Goal: Task Accomplishment & Management: Manage account settings

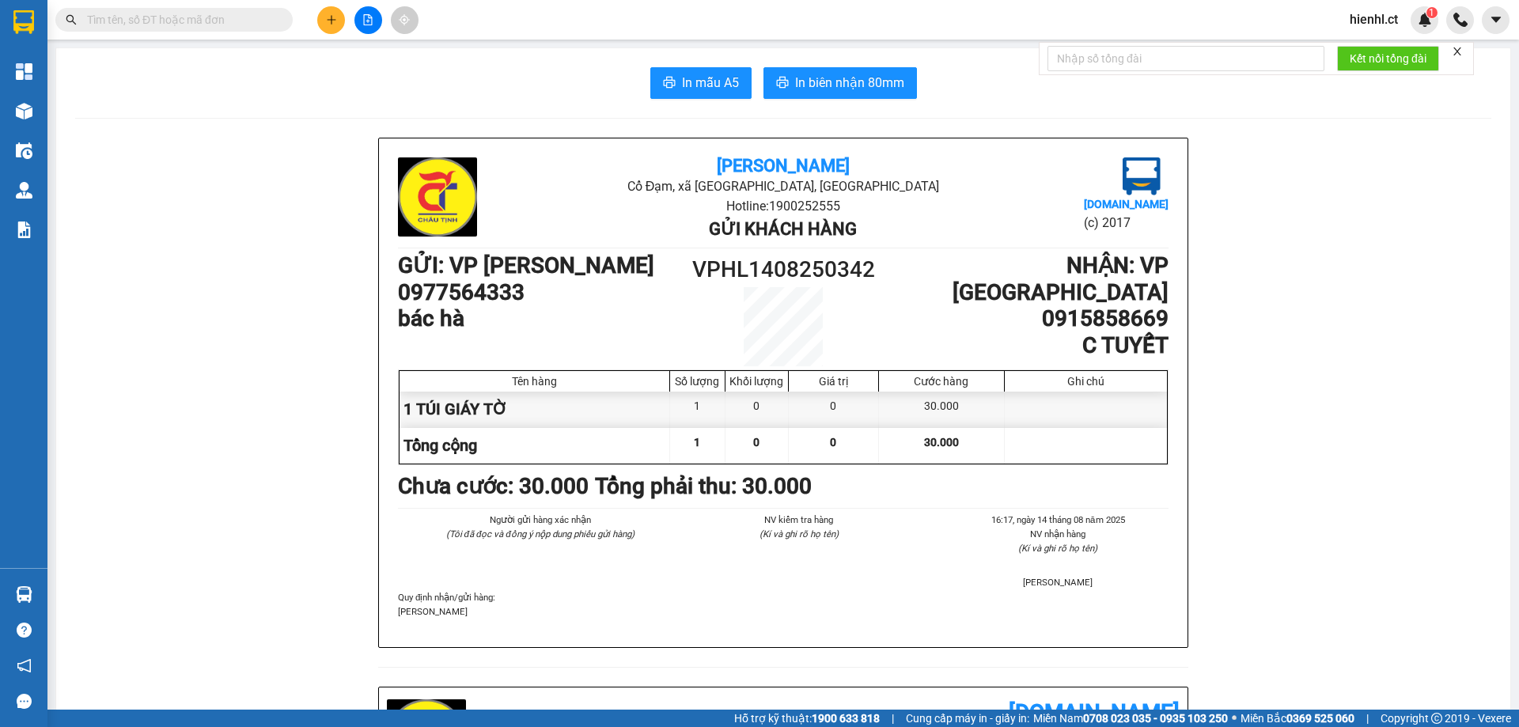
click at [200, 11] on input "text" at bounding box center [180, 19] width 187 height 17
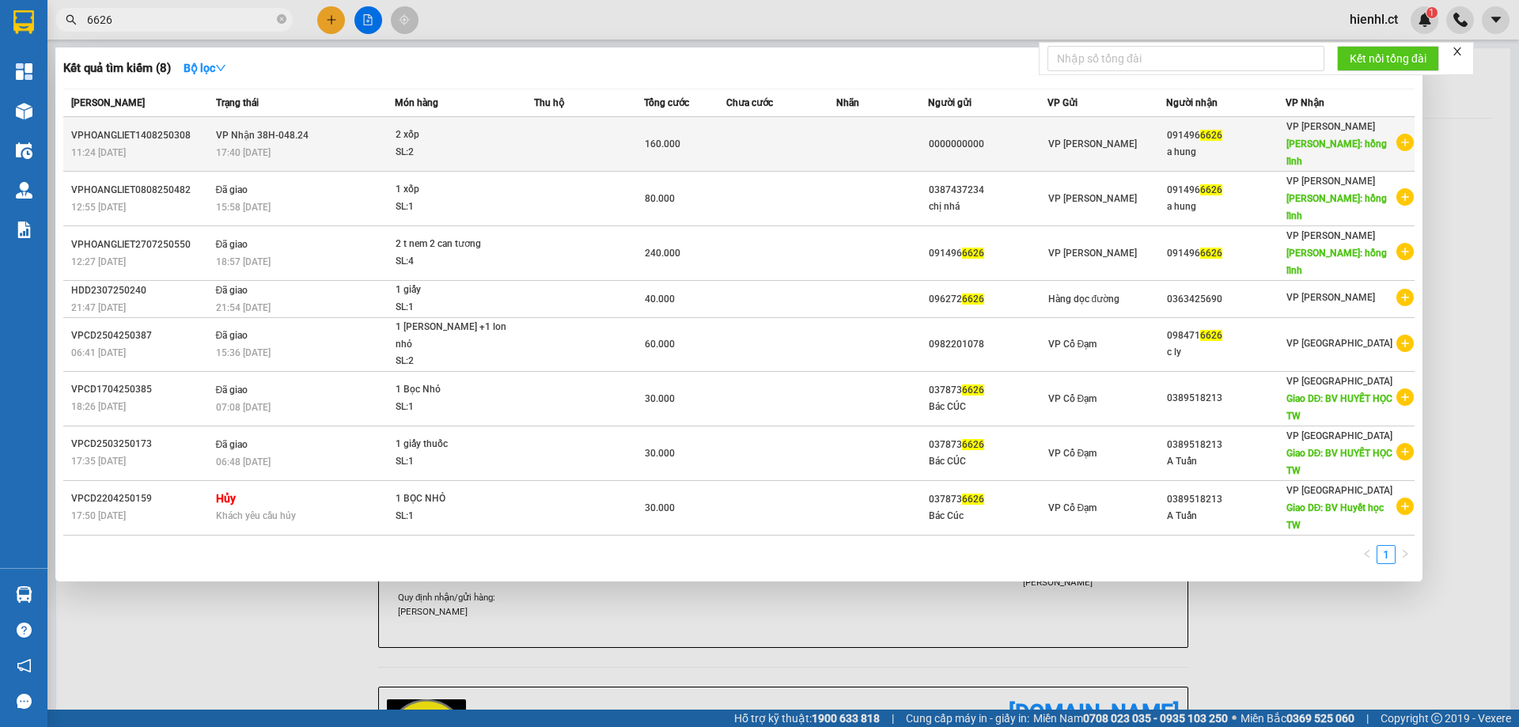
type input "6626"
click at [488, 133] on div "2 xốp" at bounding box center [455, 135] width 119 height 17
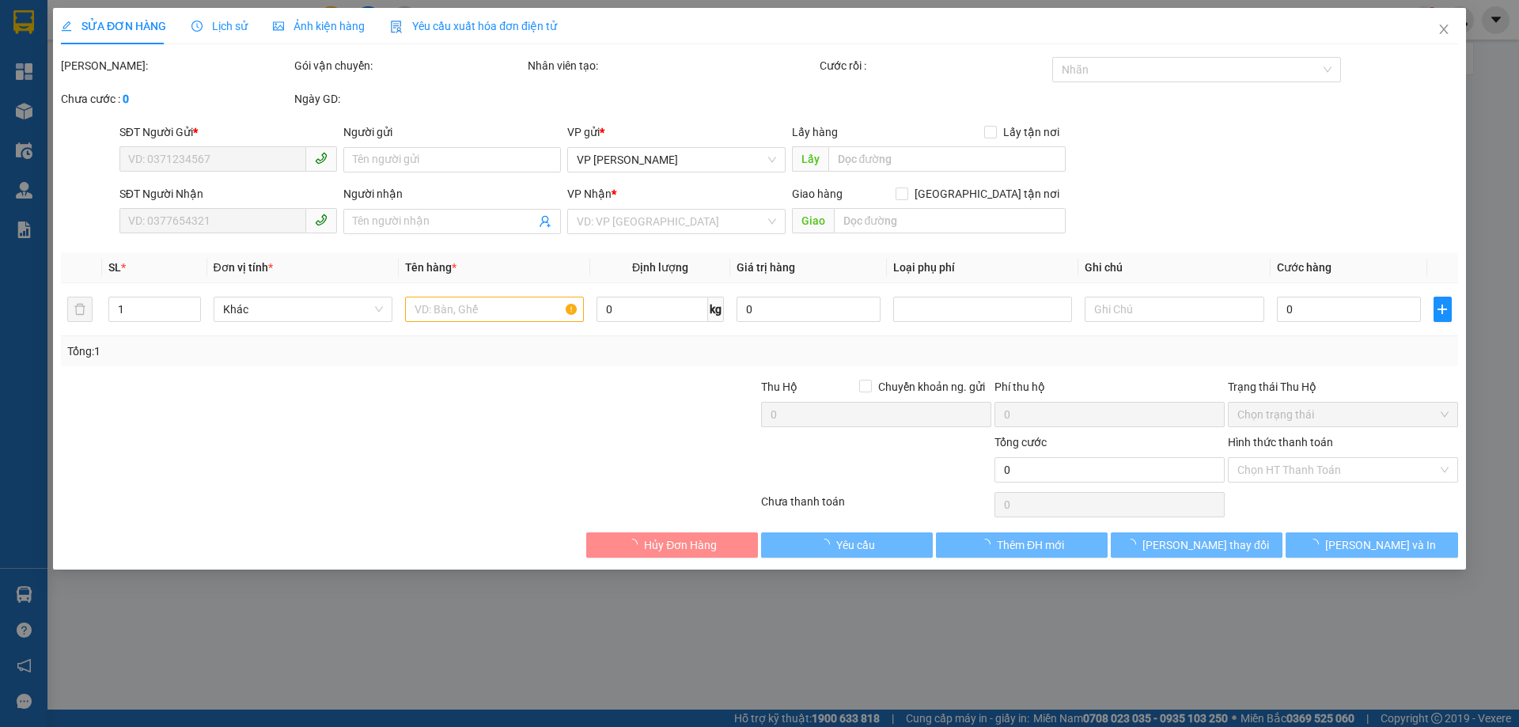
type input "0000000000"
type input "0914966626"
type input "a hung"
type input "hồng lĩnh"
type input "160.000"
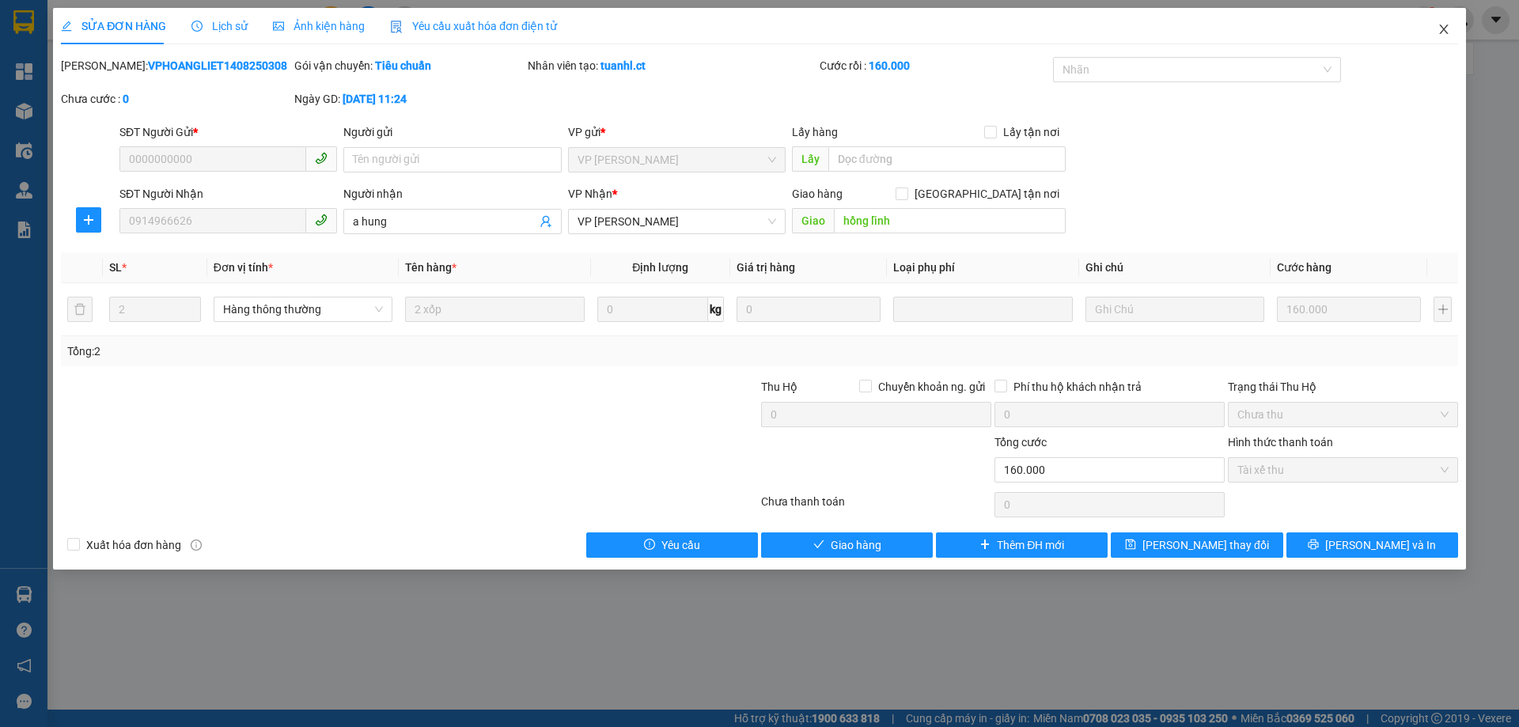
click at [1444, 29] on icon "close" at bounding box center [1444, 29] width 9 height 9
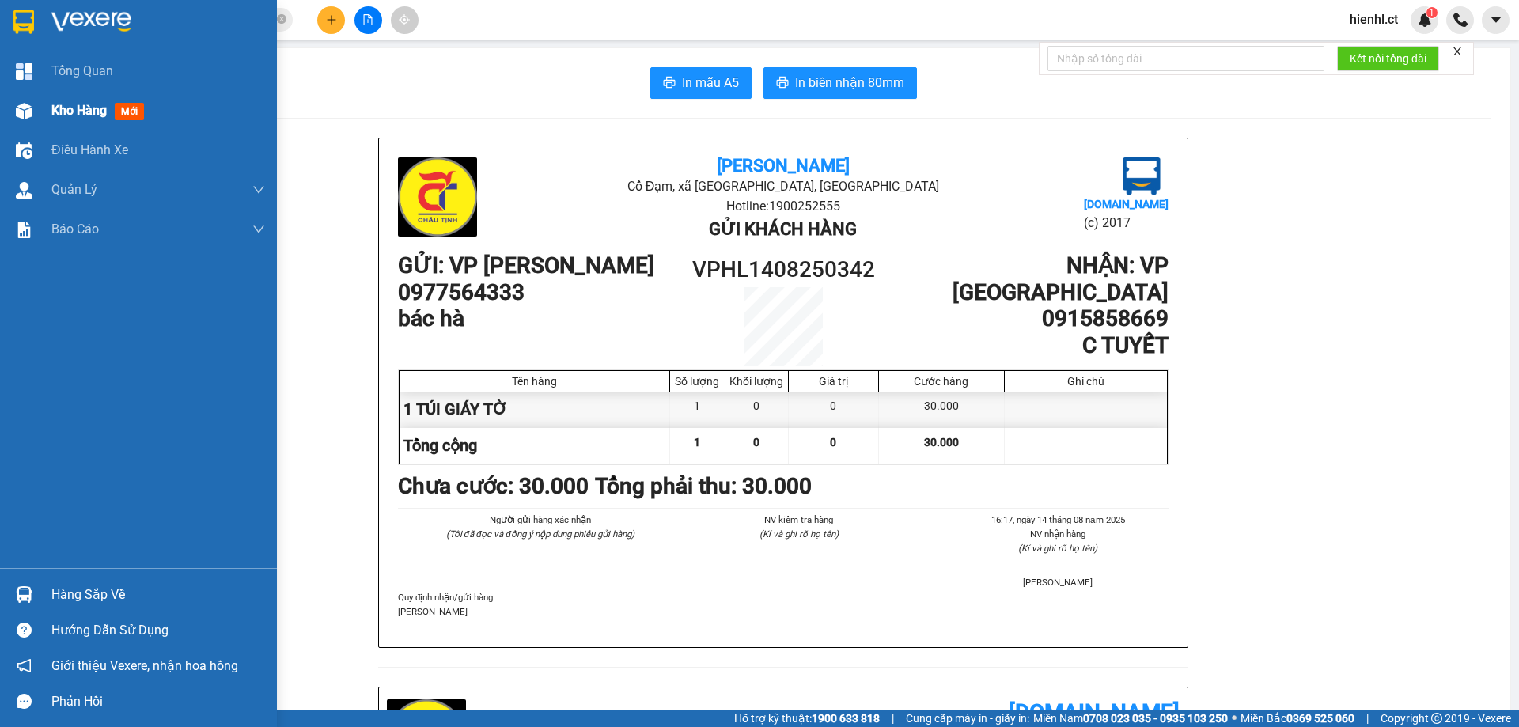
click at [47, 104] on div "Kho hàng mới" at bounding box center [138, 111] width 277 height 40
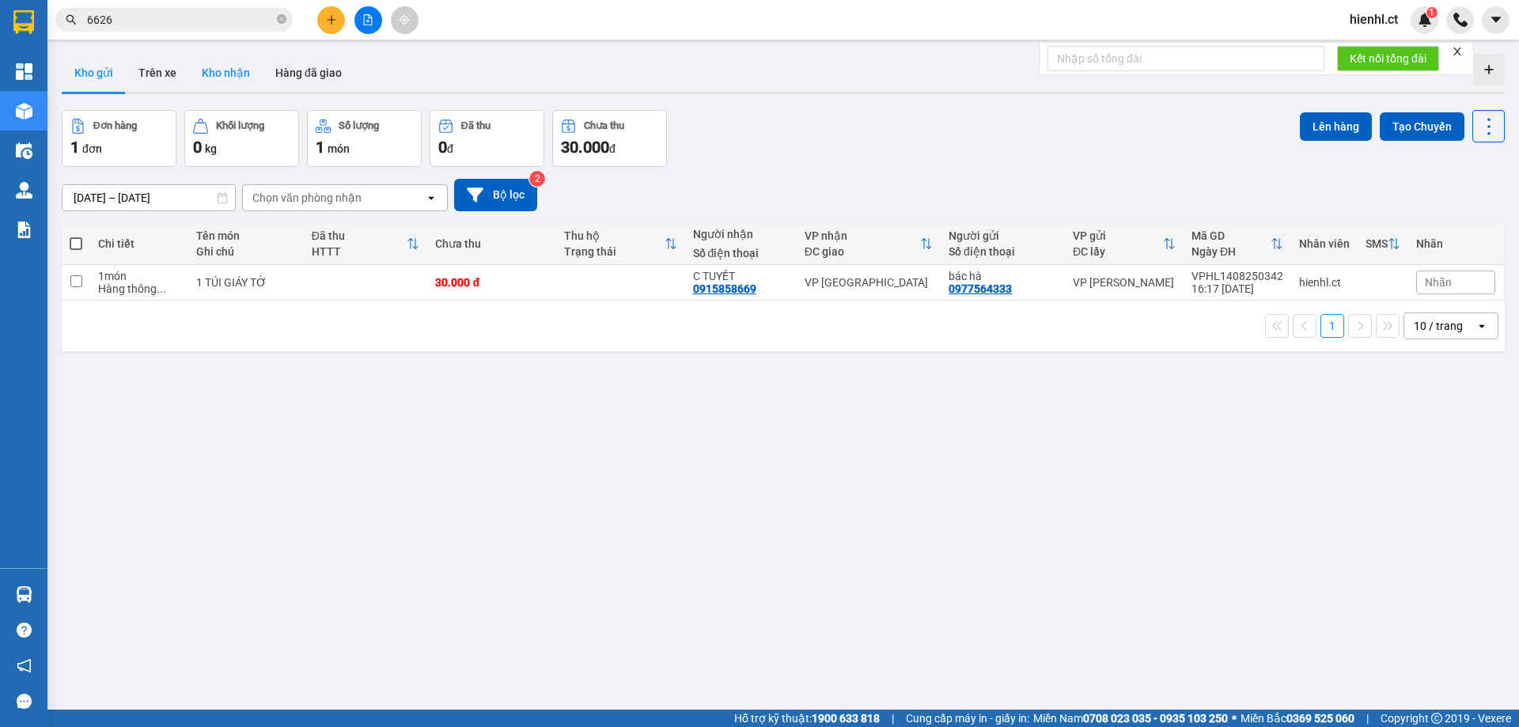
click at [221, 73] on button "Kho nhận" at bounding box center [226, 73] width 74 height 38
